Goal: Transaction & Acquisition: Purchase product/service

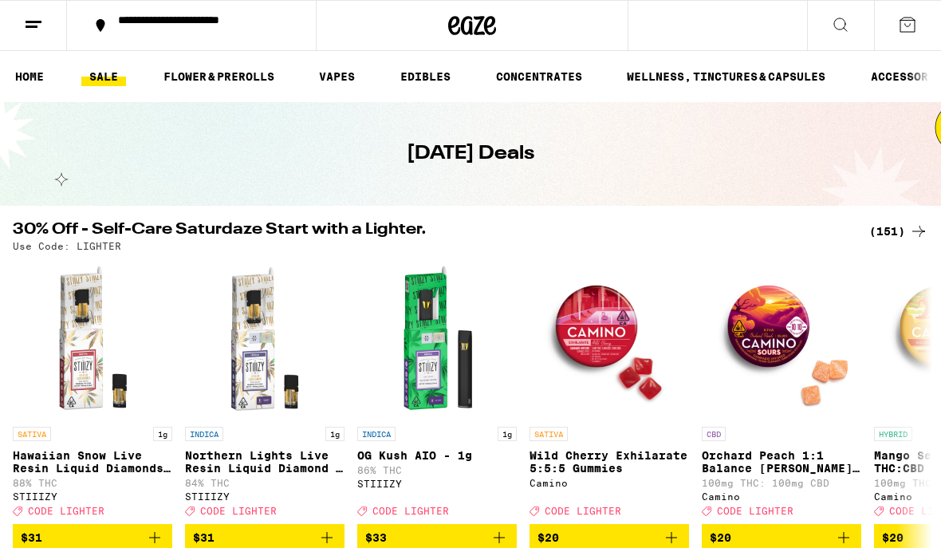
click at [440, 82] on link "EDIBLES" at bounding box center [425, 76] width 66 height 19
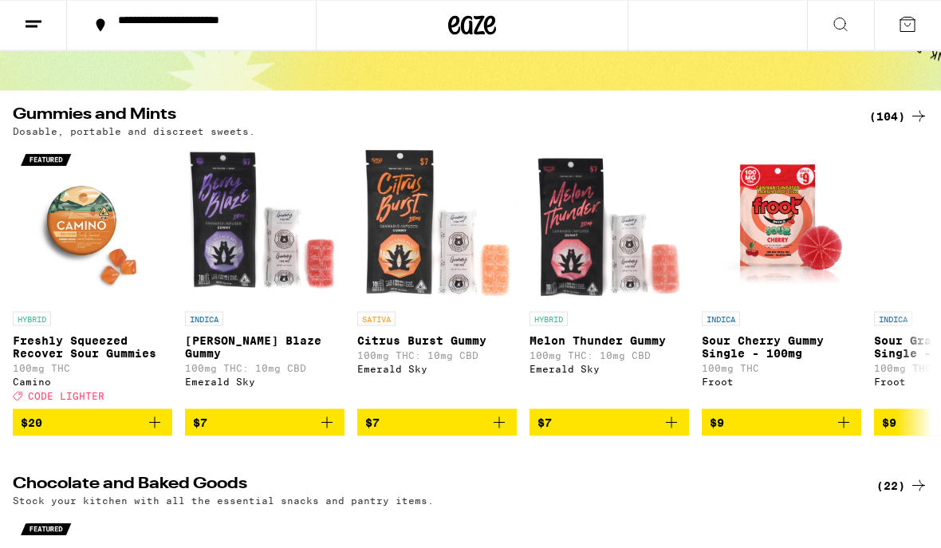
scroll to position [116, 0]
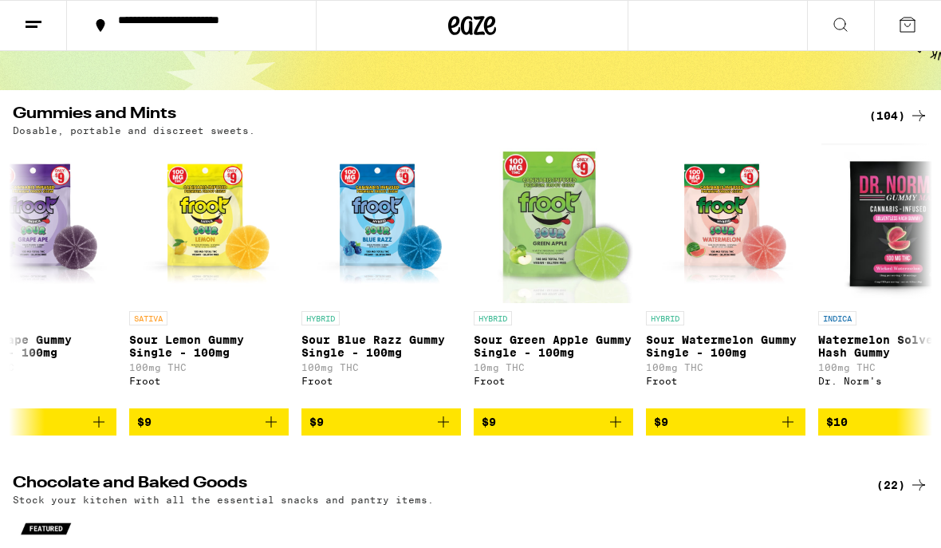
click at [905, 119] on div "(104)" at bounding box center [898, 115] width 59 height 19
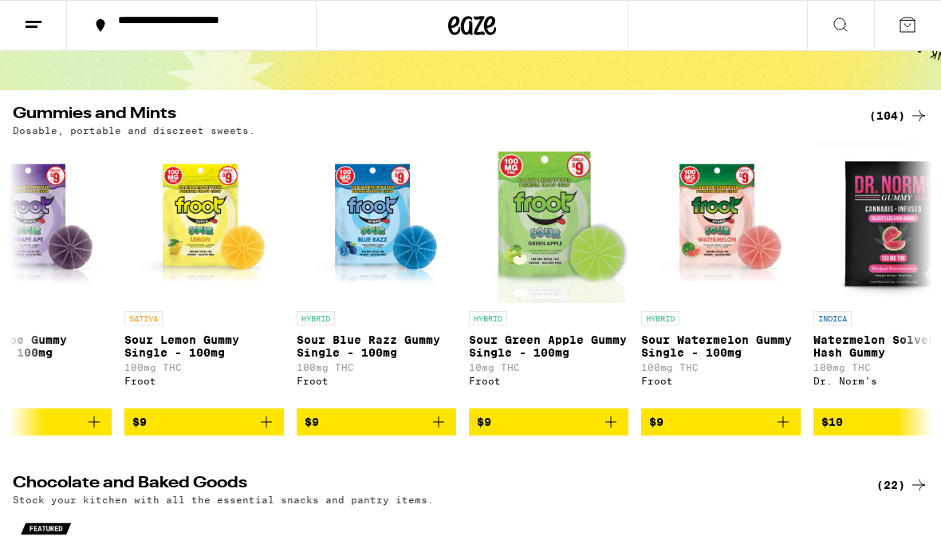
scroll to position [0, 926]
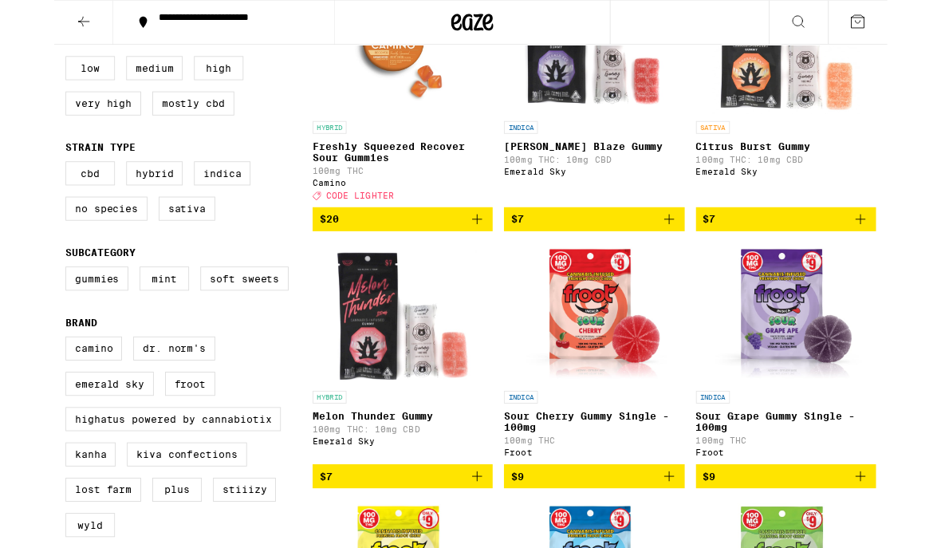
scroll to position [262, 0]
click at [115, 209] on label "Hybrid" at bounding box center [113, 195] width 64 height 27
click at [17, 185] on input "Hybrid" at bounding box center [16, 184] width 1 height 1
checkbox input "true"
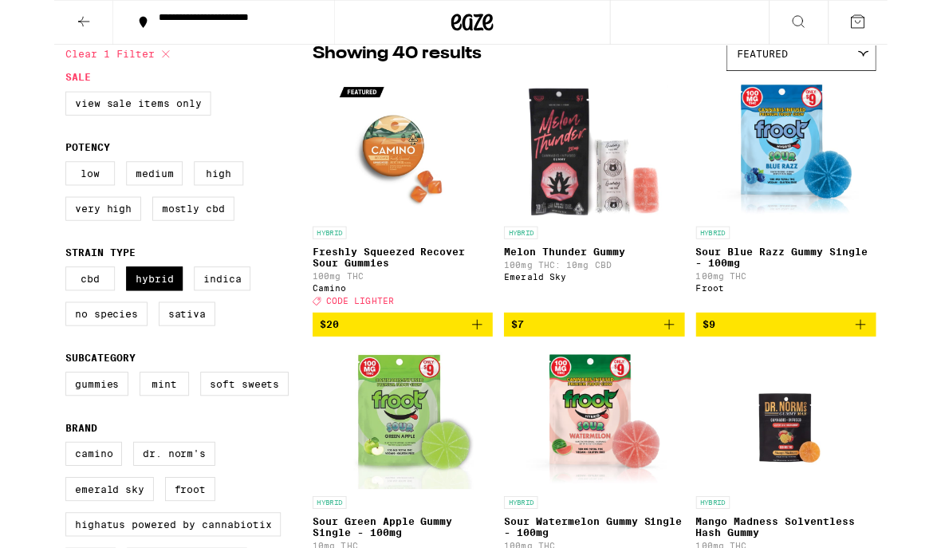
scroll to position [143, 0]
click at [200, 328] on label "Indica" at bounding box center [190, 314] width 64 height 27
click at [17, 304] on input "Indica" at bounding box center [16, 303] width 1 height 1
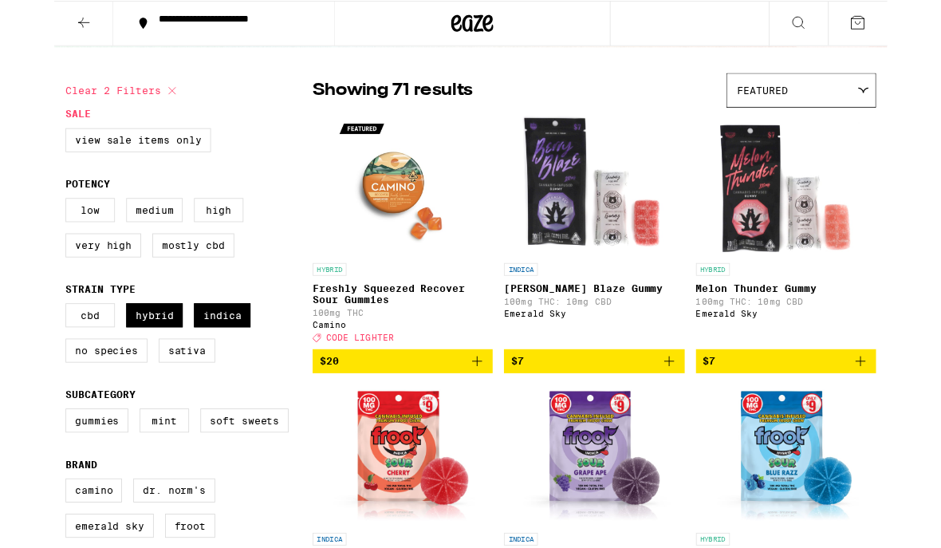
scroll to position [101, 0]
click at [211, 368] on label "Indica" at bounding box center [190, 355] width 64 height 27
click at [17, 345] on input "Indica" at bounding box center [16, 345] width 1 height 1
checkbox input "false"
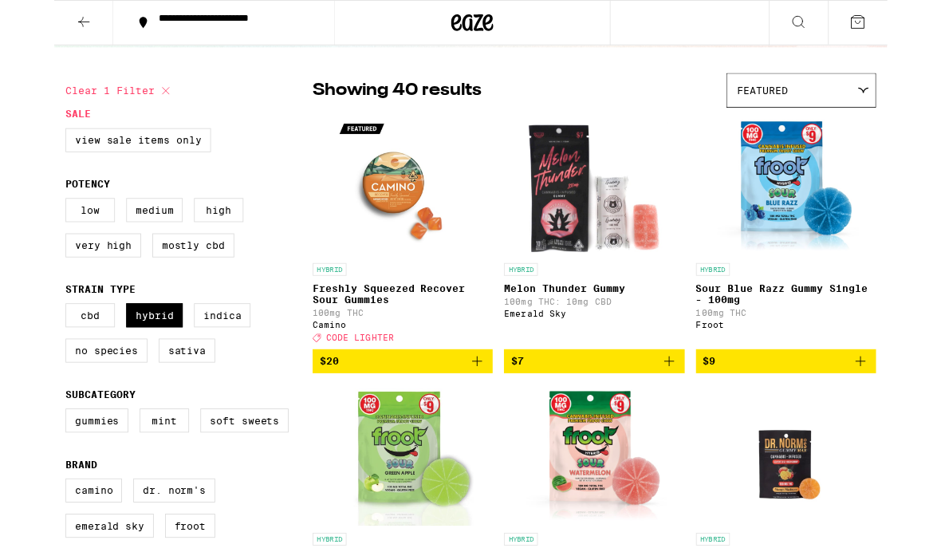
click at [154, 409] on label "Sativa" at bounding box center [150, 395] width 64 height 27
click at [17, 345] on input "Sativa" at bounding box center [16, 345] width 1 height 1
checkbox input "true"
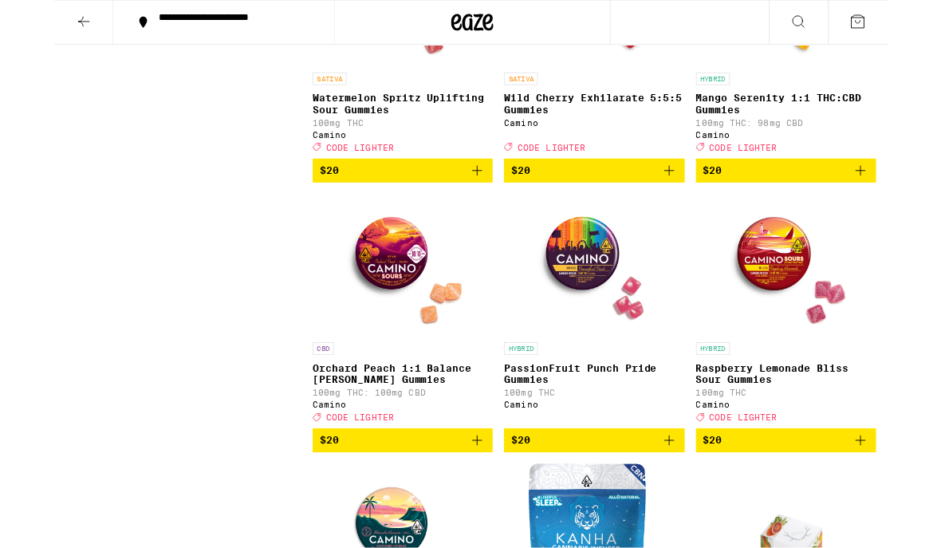
scroll to position [4069, 0]
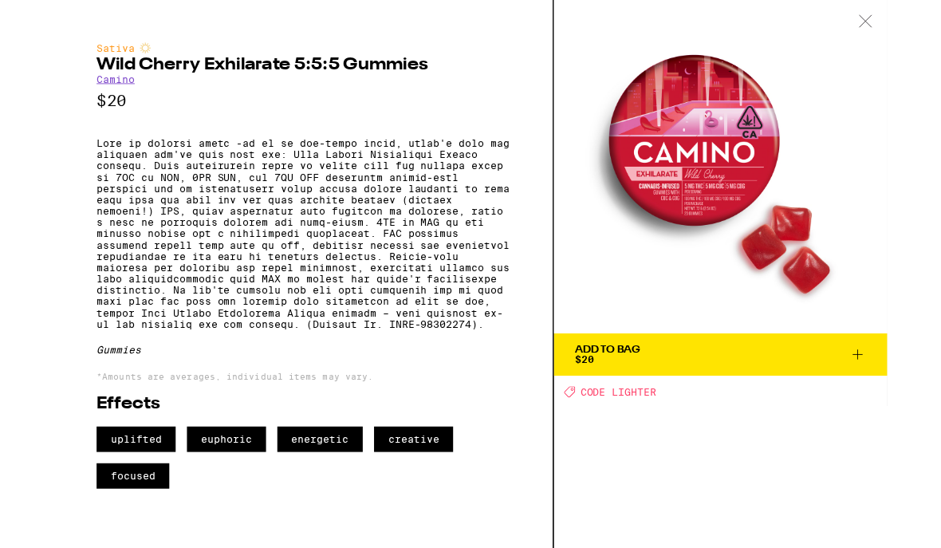
scroll to position [6, 0]
click at [738, 403] on span "Add To Bag $20" at bounding box center [753, 400] width 329 height 22
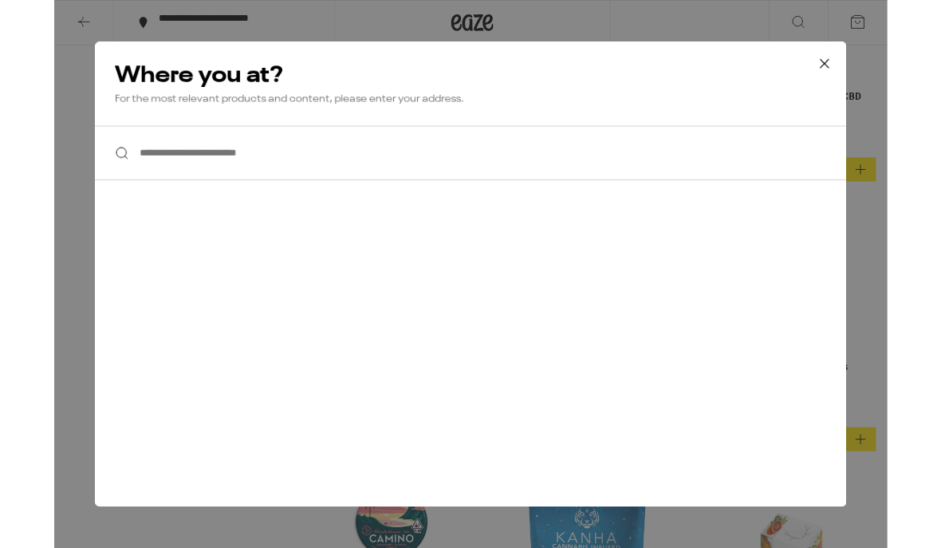
click at [118, 171] on input "**********" at bounding box center [470, 172] width 849 height 61
click at [879, 65] on icon at bounding box center [870, 72] width 24 height 24
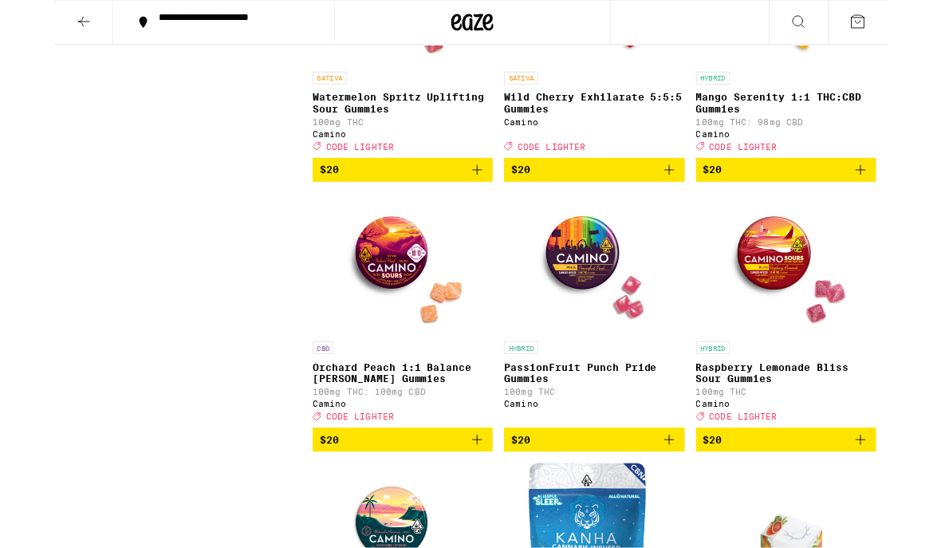
scroll to position [4070, 0]
click at [34, 22] on icon at bounding box center [33, 24] width 19 height 19
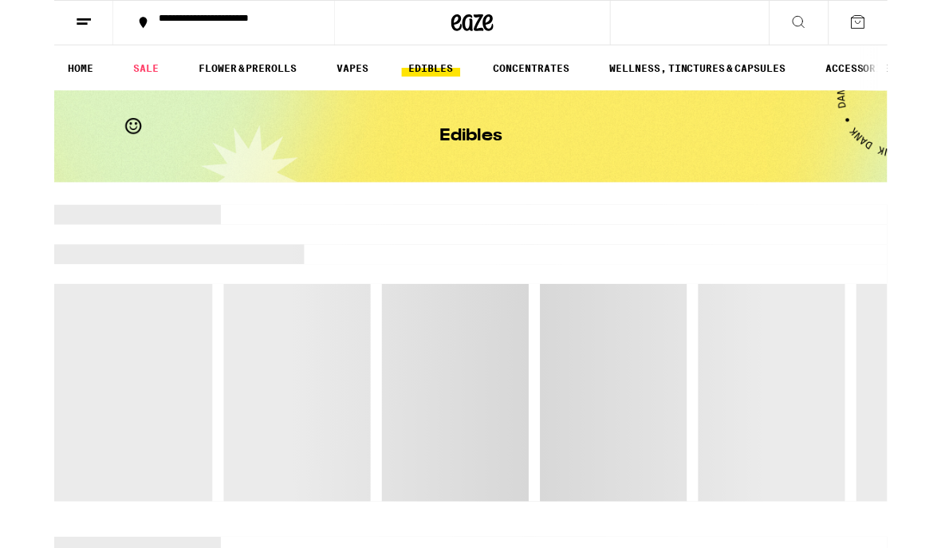
click at [31, 22] on line at bounding box center [34, 22] width 16 height 0
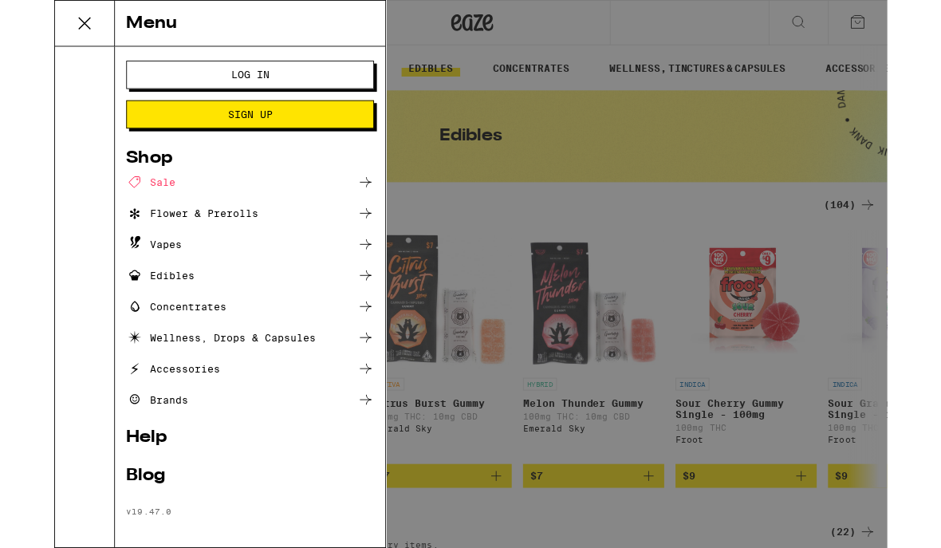
click at [144, 87] on button "Log In" at bounding box center [221, 85] width 280 height 32
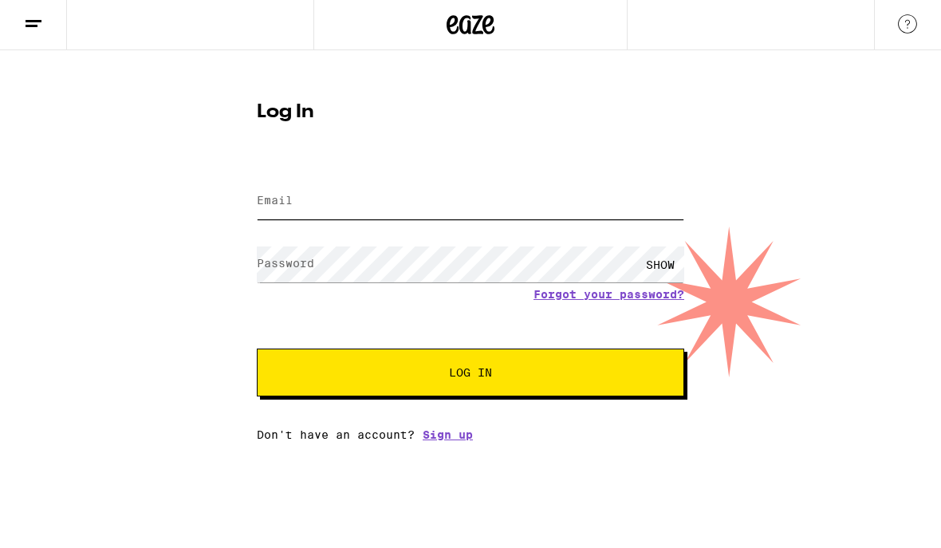
click at [556, 208] on input "Email" at bounding box center [470, 202] width 427 height 36
type input "[EMAIL_ADDRESS][DOMAIN_NAME]"
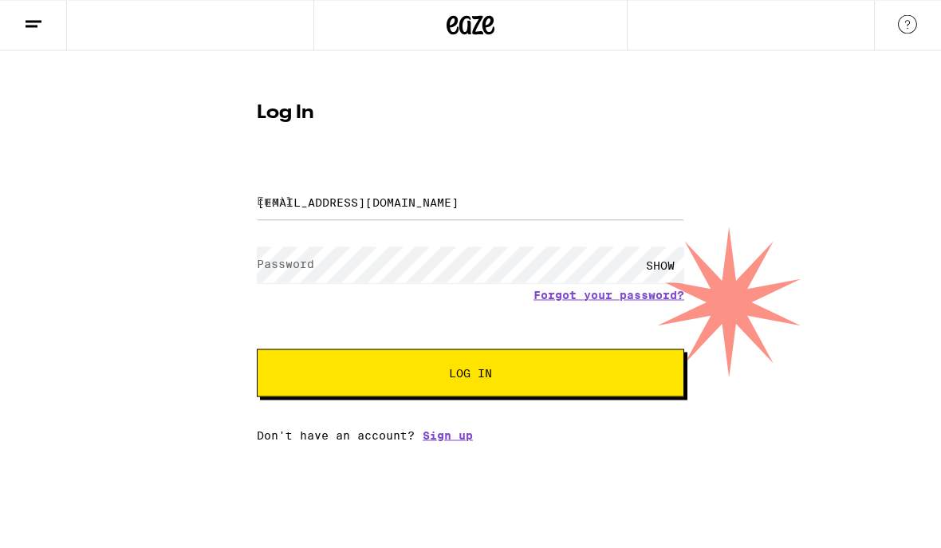
click at [471, 375] on button "Log In" at bounding box center [470, 373] width 427 height 48
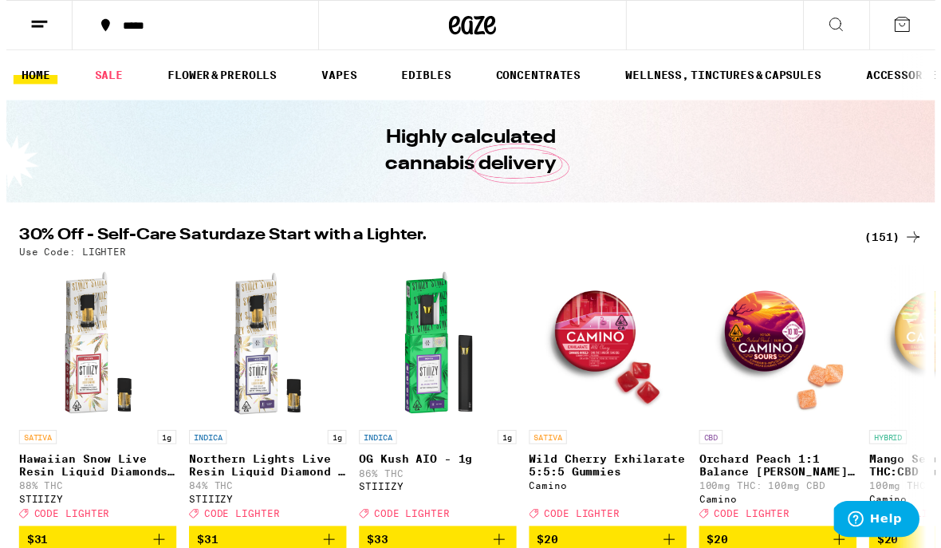
scroll to position [8, 0]
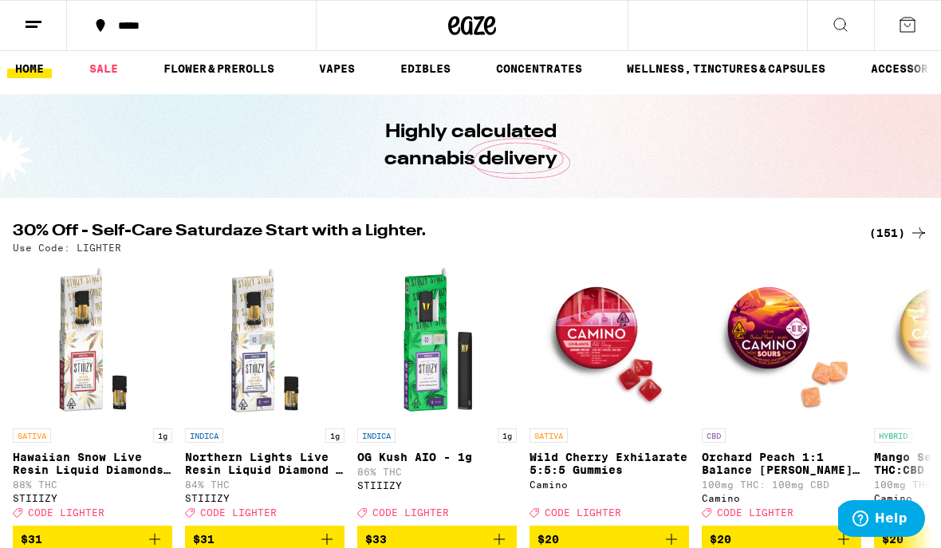
click at [168, 26] on div "*****" at bounding box center [201, 25] width 182 height 11
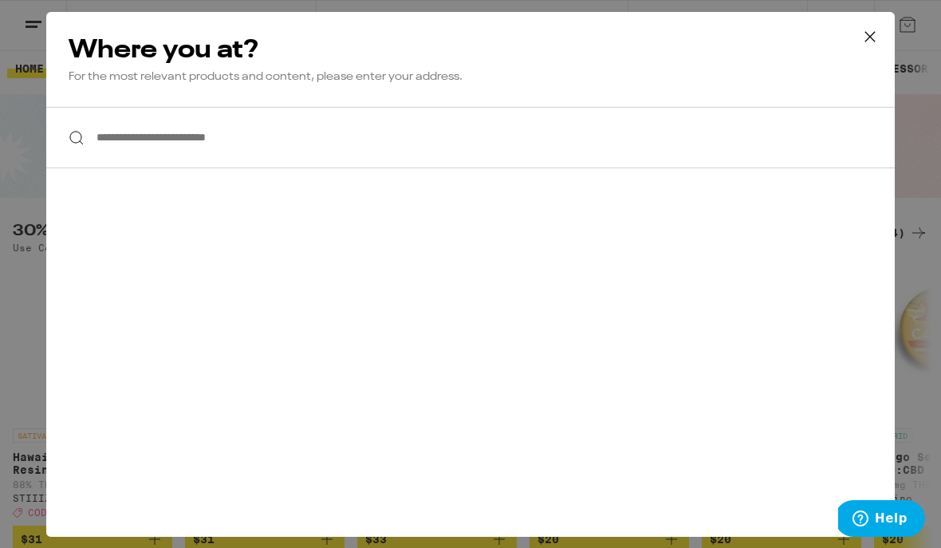
click at [224, 147] on input "**********" at bounding box center [470, 137] width 849 height 61
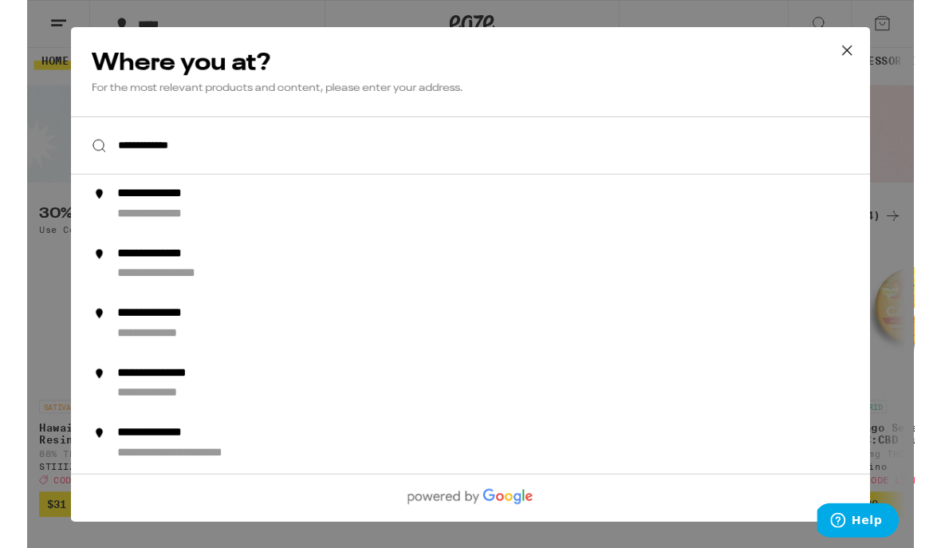
scroll to position [39, 0]
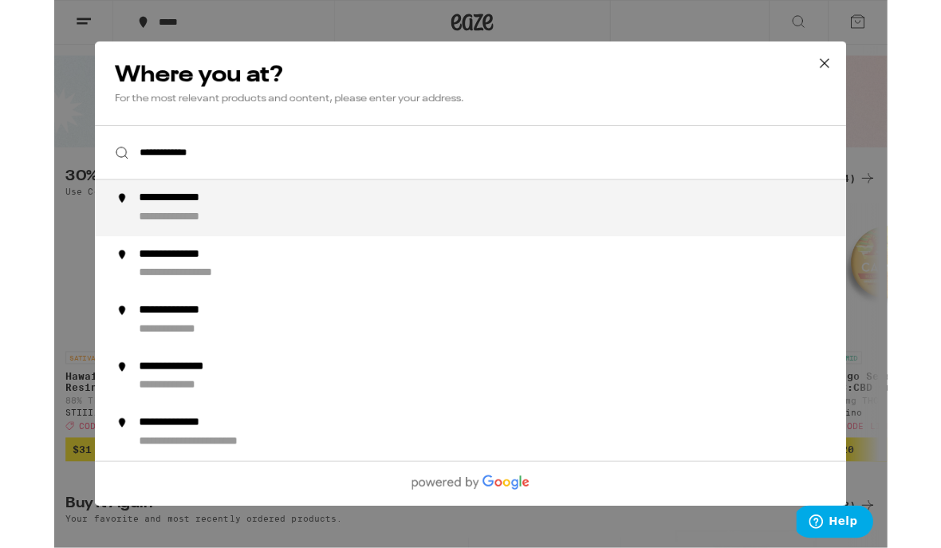
click at [168, 243] on div "**********" at bounding box center [154, 246] width 116 height 17
type input "**********"
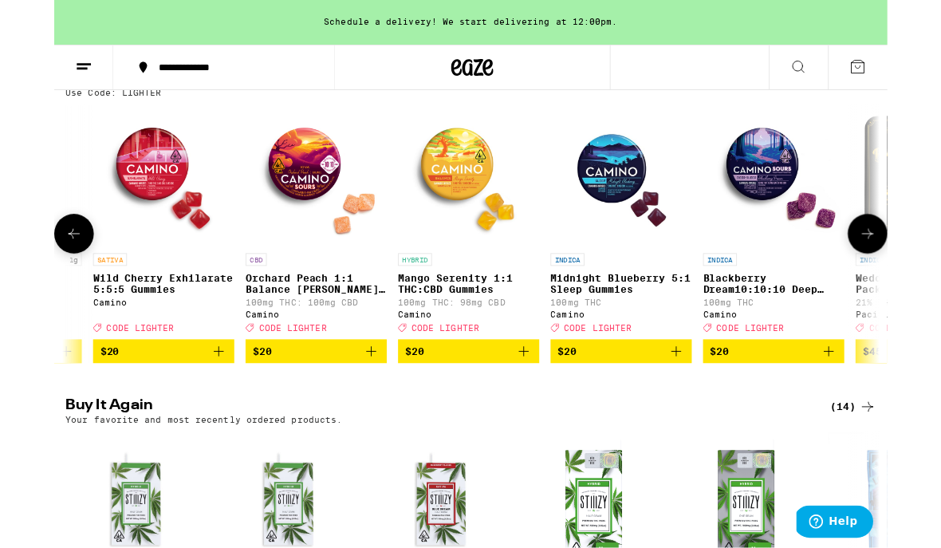
scroll to position [202, 0]
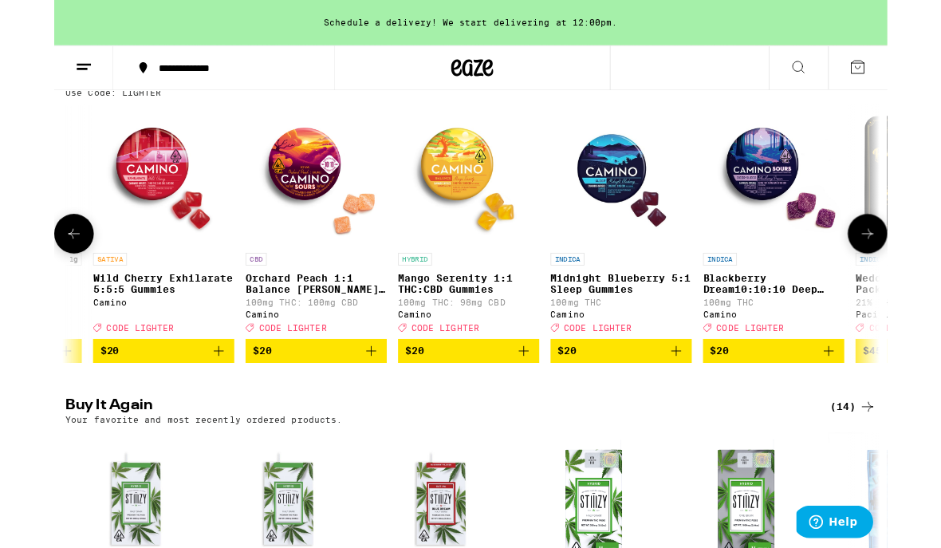
click at [450, 341] on div "HYBRID Mango Serenity 1:1 THC:CBD Gummies 100mg THC: 98mg CBD Camino Deal Creat…" at bounding box center [467, 330] width 159 height 89
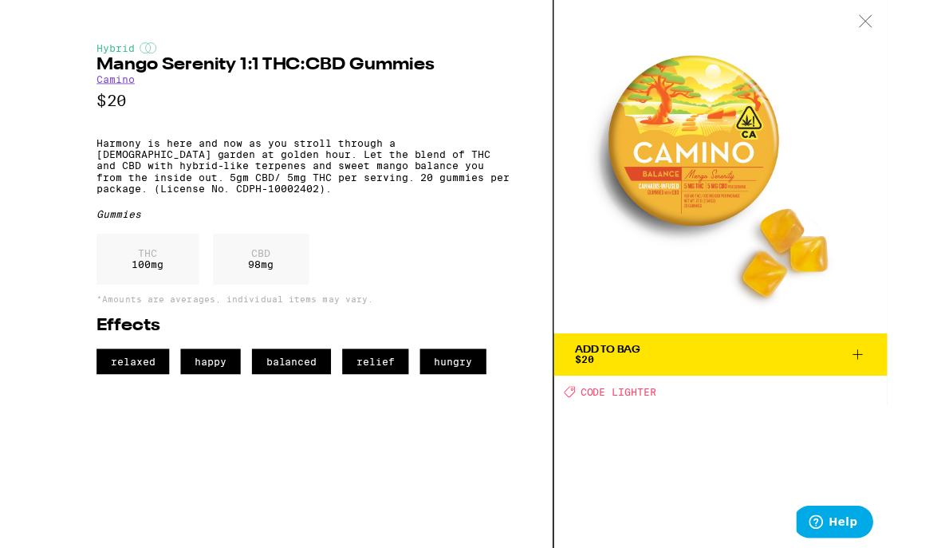
click at [654, 394] on div "Add To Bag" at bounding box center [625, 394] width 73 height 11
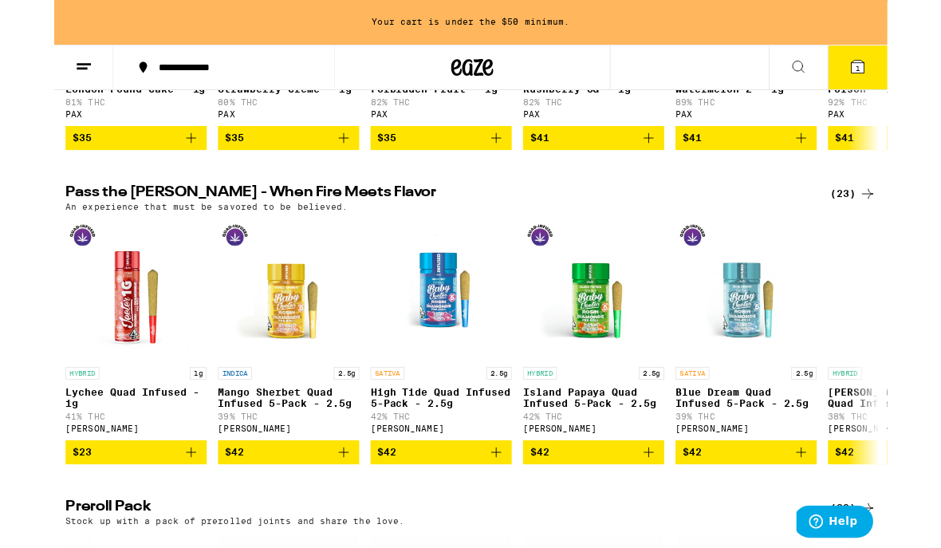
scroll to position [2960, 0]
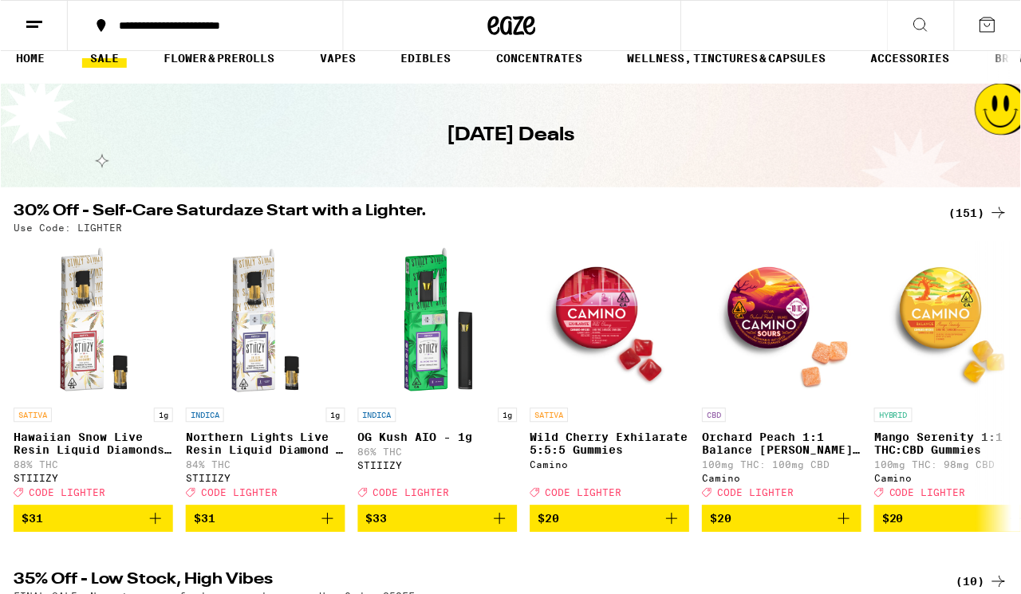
scroll to position [20, 0]
